Goal: Task Accomplishment & Management: Manage account settings

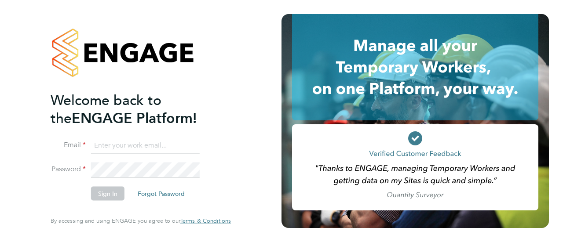
type input "daniel.marsh@vistry.co.uk"
click at [73, 198] on li "Sign In Forgot Password" at bounding box center [137, 198] width 172 height 23
click at [104, 194] on button "Sign In" at bounding box center [107, 194] width 33 height 14
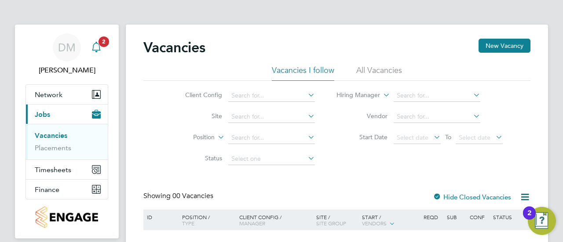
click at [98, 48] on icon "Main navigation" at bounding box center [96, 47] width 11 height 11
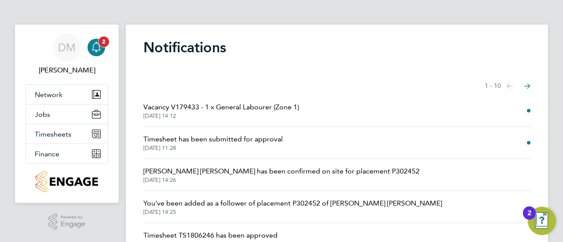
click at [103, 46] on span "2" at bounding box center [104, 42] width 11 height 11
click at [241, 137] on span "Timesheet has been submitted for approval" at bounding box center [212, 139] width 139 height 11
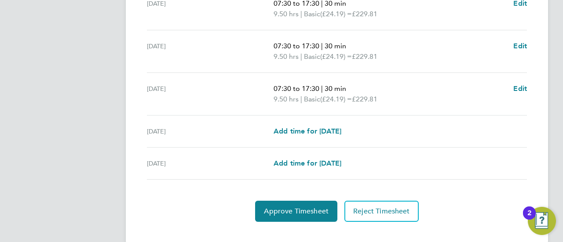
scroll to position [392, 0]
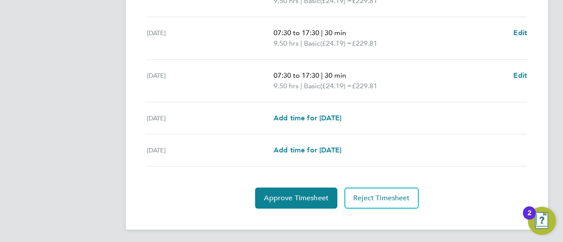
click at [210, 177] on section "Time Worked [DATE] 07:30 to 17:30 | 30 min 9.50 hrs | Basic (£24.19) = £229.81 …" at bounding box center [336, 38] width 387 height 341
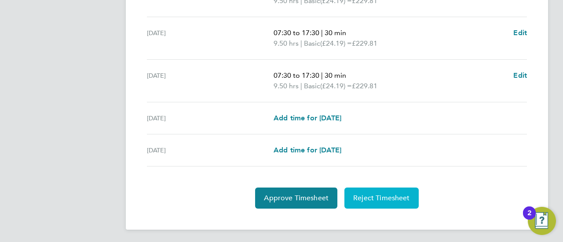
click at [373, 191] on button "Reject Timesheet" at bounding box center [382, 198] width 74 height 21
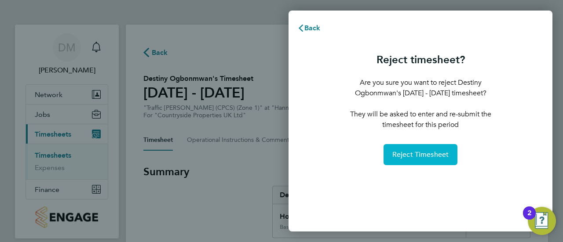
click at [427, 153] on span "Reject Timesheet" at bounding box center [420, 154] width 57 height 9
